Goal: Transaction & Acquisition: Purchase product/service

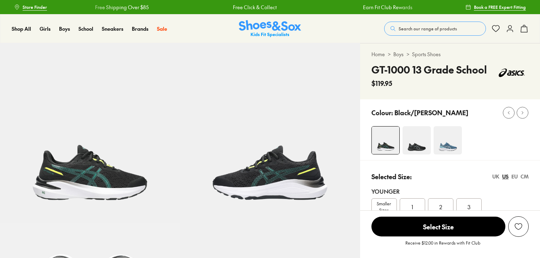
select select "*"
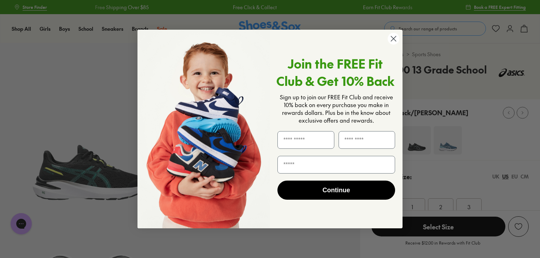
click at [396, 39] on circle "Close dialog" at bounding box center [394, 39] width 12 height 12
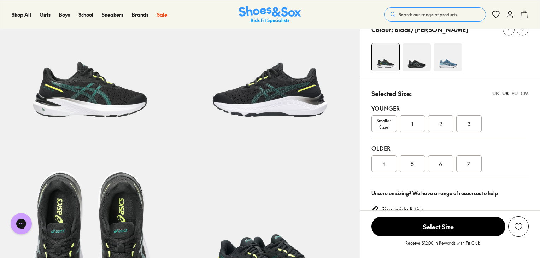
scroll to position [86, 0]
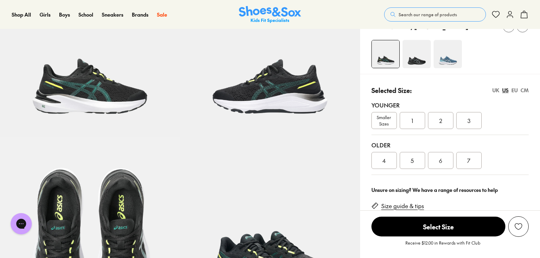
click at [418, 13] on span "Search our range of products" at bounding box center [428, 14] width 58 height 6
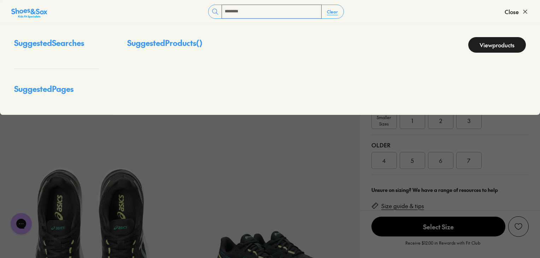
type input "********"
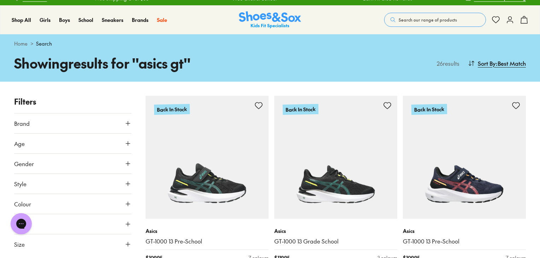
click at [124, 143] on icon at bounding box center [127, 143] width 7 height 7
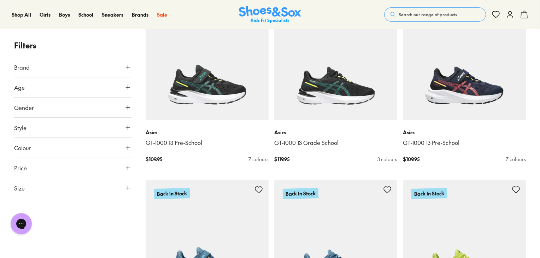
scroll to position [122, 0]
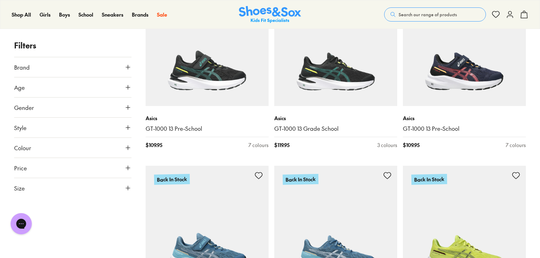
click at [127, 152] on button "Colour" at bounding box center [72, 148] width 117 height 20
click at [126, 145] on icon at bounding box center [127, 147] width 7 height 7
click at [129, 187] on icon at bounding box center [127, 188] width 7 height 7
click at [65, 210] on button "US" at bounding box center [73, 208] width 23 height 13
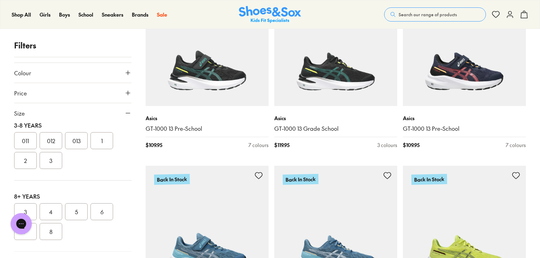
scroll to position [85, 0]
click at [50, 158] on button "3" at bounding box center [51, 159] width 23 height 17
